Goal: Task Accomplishment & Management: Use online tool/utility

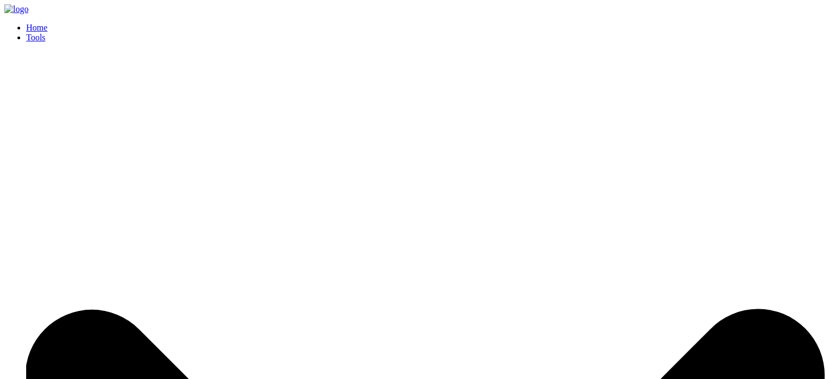
click at [47, 23] on link "Home" at bounding box center [36, 27] width 21 height 9
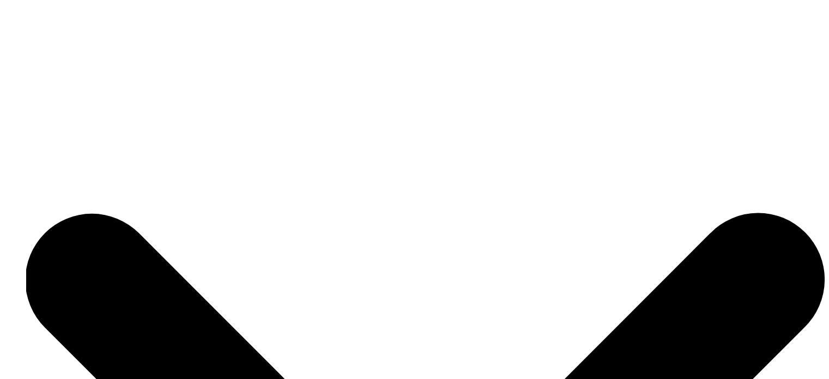
scroll to position [164, 0]
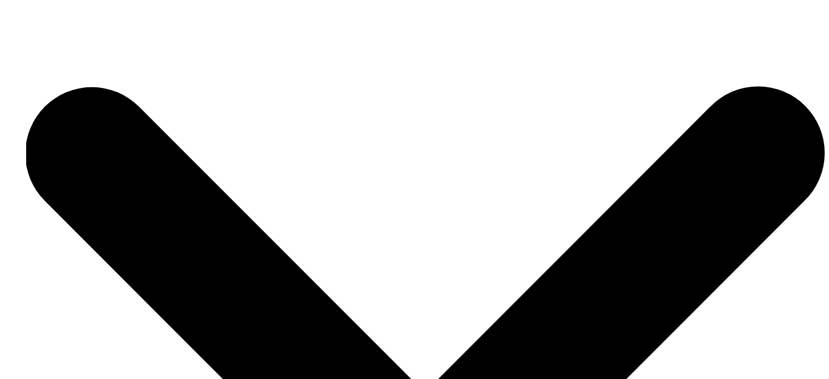
scroll to position [327, 0]
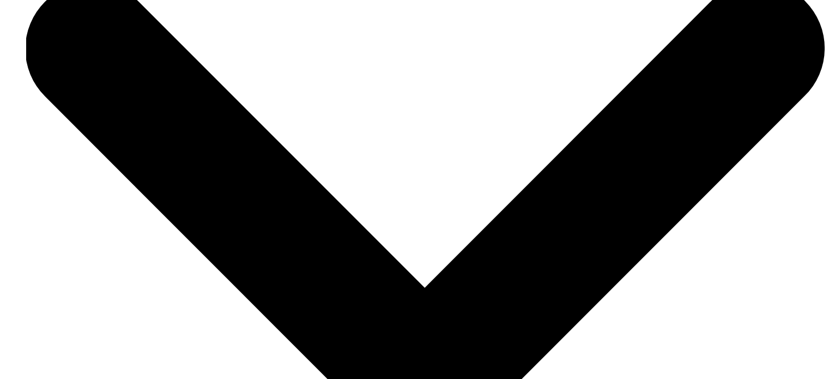
click at [589, 28] on link "Tools" at bounding box center [425, 111] width 799 height 810
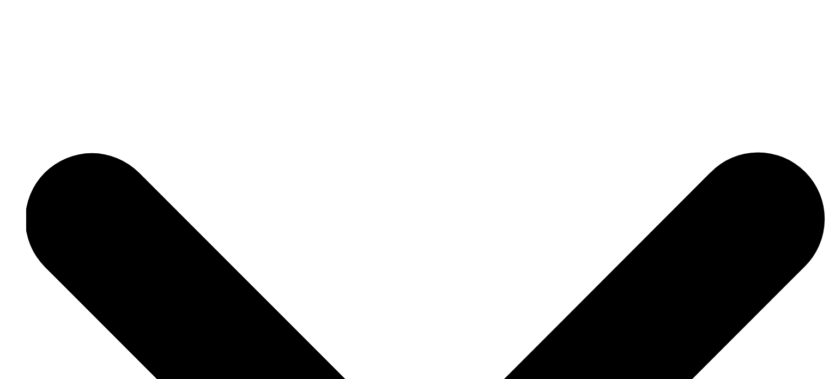
scroll to position [164, 0]
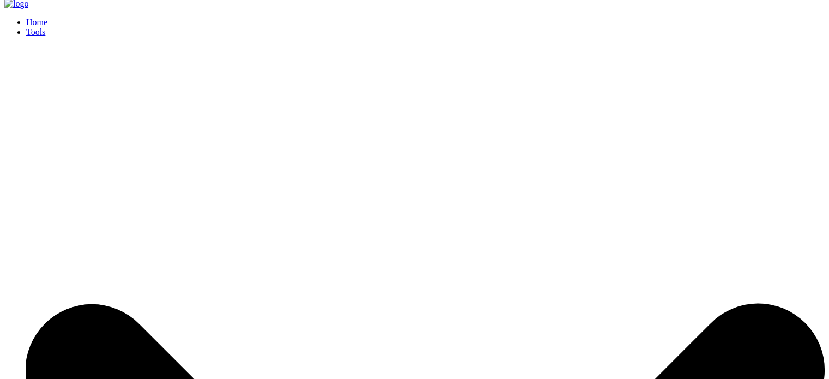
scroll to position [0, 0]
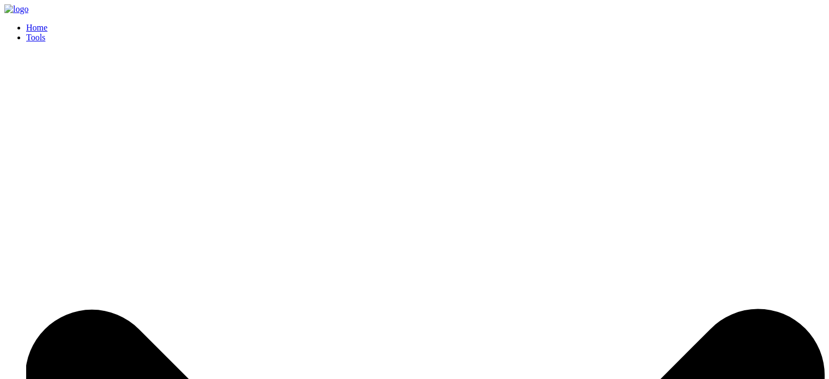
click at [47, 23] on link "Home" at bounding box center [36, 27] width 21 height 9
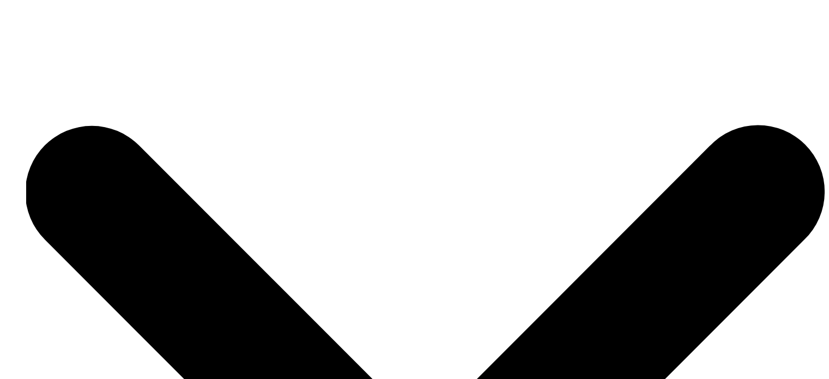
scroll to position [177, 0]
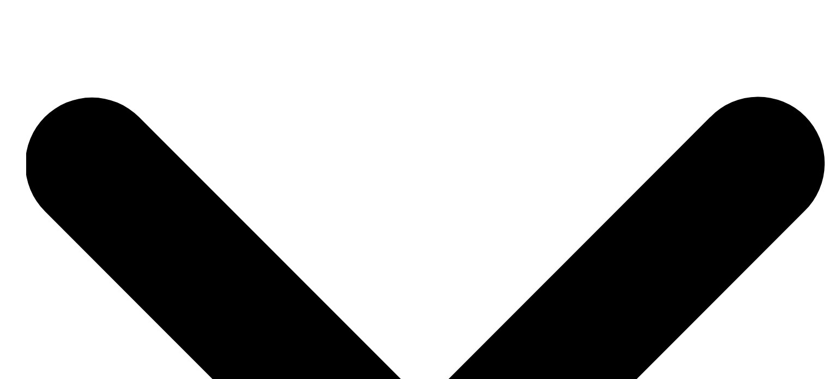
scroll to position [233, 0]
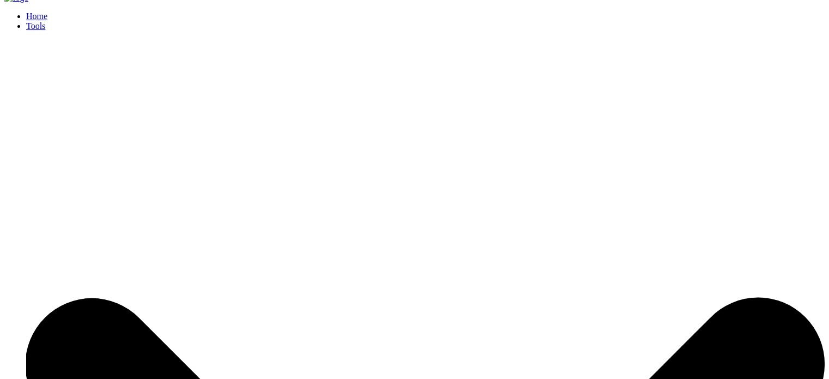
scroll to position [0, 0]
